Goal: Check status: Check status

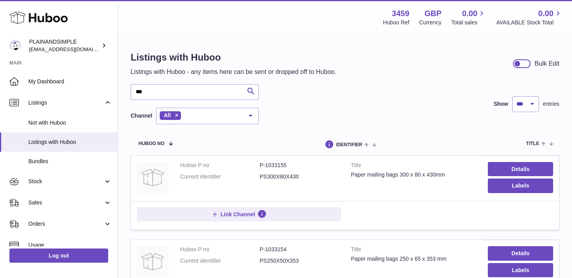
select select "***"
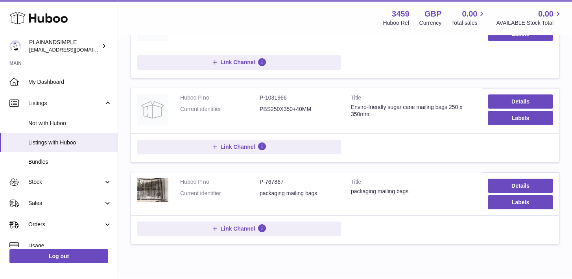
scroll to position [405, 0]
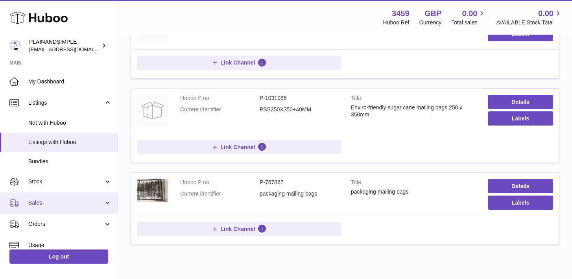
click at [107, 199] on link "Sales" at bounding box center [59, 203] width 118 height 21
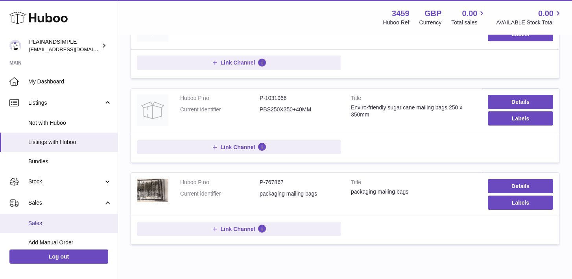
click at [86, 218] on link "Sales" at bounding box center [59, 223] width 118 height 19
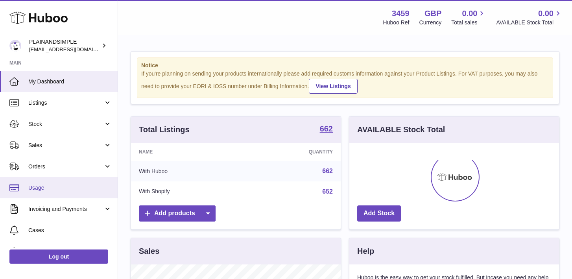
scroll to position [123, 210]
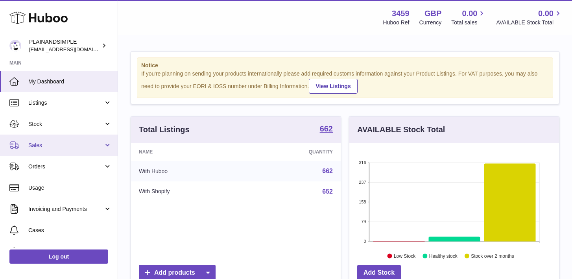
click at [108, 148] on link "Sales" at bounding box center [59, 145] width 118 height 21
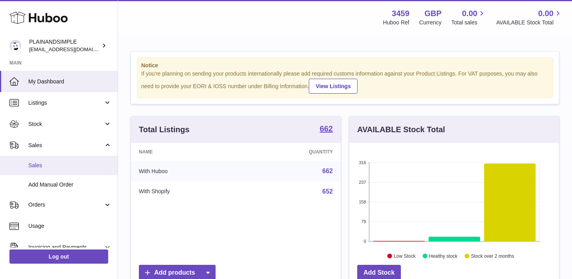
click at [102, 163] on span "Sales" at bounding box center [69, 165] width 83 height 7
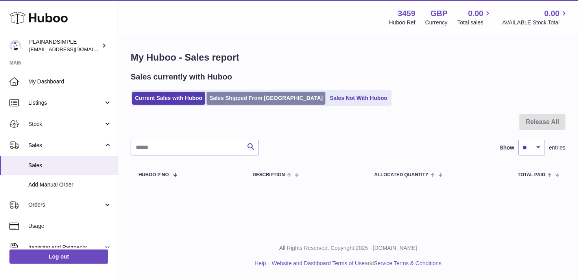
click at [275, 103] on link "Sales Shipped From Huboo" at bounding box center [266, 98] width 119 height 13
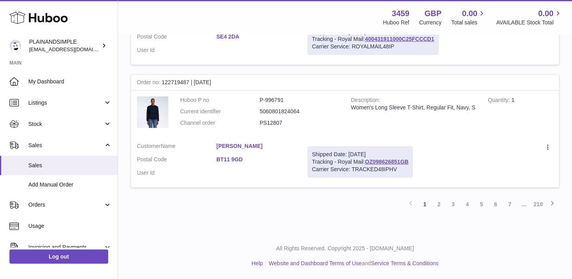
scroll to position [1203, 0]
click at [437, 209] on link "2" at bounding box center [439, 204] width 14 height 14
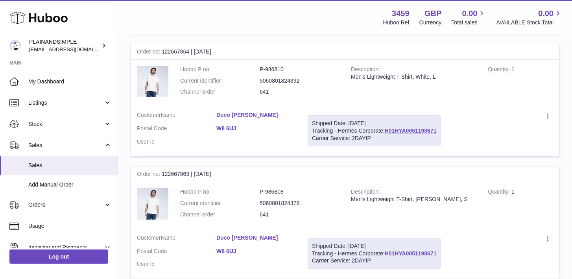
scroll to position [1118, 0]
